Goal: Information Seeking & Learning: Check status

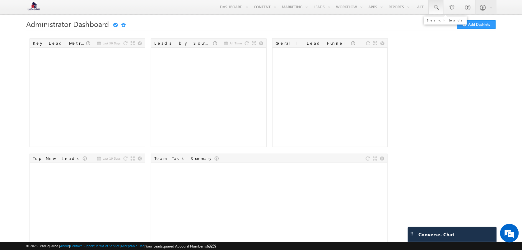
click at [430, 10] on link at bounding box center [436, 7] width 15 height 14
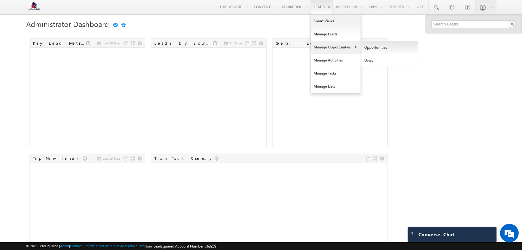
click at [384, 43] on link "Opportunities" at bounding box center [389, 47] width 57 height 13
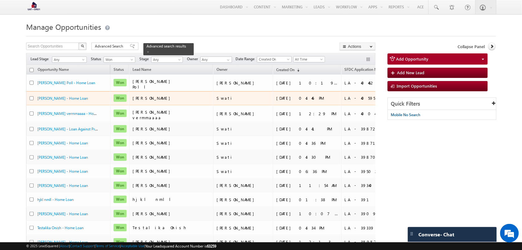
click at [80, 93] on td "[PERSON_NAME] - Home Loan" at bounding box center [68, 98] width 84 height 14
click at [75, 97] on link "[PERSON_NAME] - Home Loan" at bounding box center [62, 98] width 51 height 5
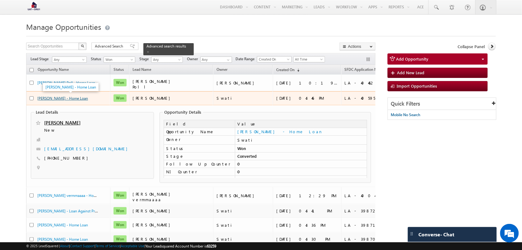
click at [75, 97] on link "[PERSON_NAME] - Home Loan" at bounding box center [62, 98] width 51 height 5
